Goal: Information Seeking & Learning: Learn about a topic

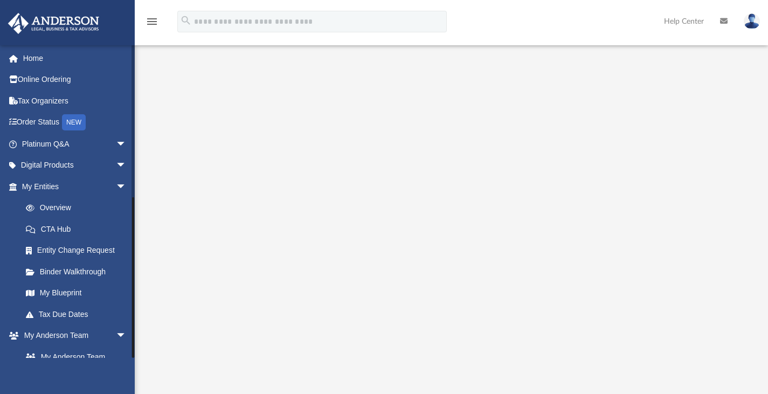
scroll to position [288, 0]
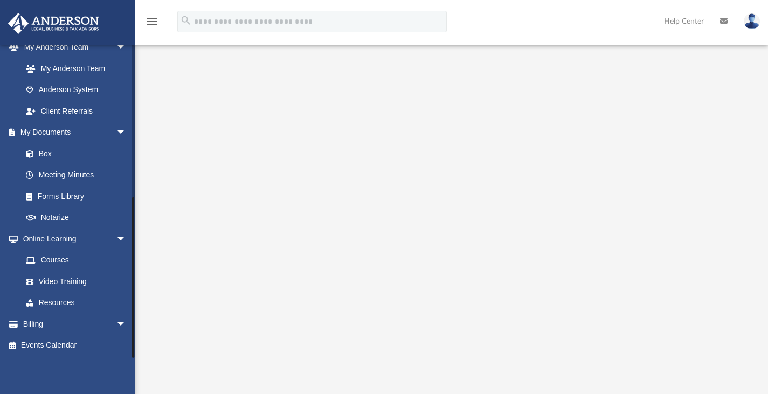
drag, startPoint x: 133, startPoint y: 316, endPoint x: 133, endPoint y: 349, distance: 32.9
click at [133, 349] on div at bounding box center [132, 201] width 3 height 313
click at [68, 343] on link "Events Calendar" at bounding box center [75, 346] width 135 height 22
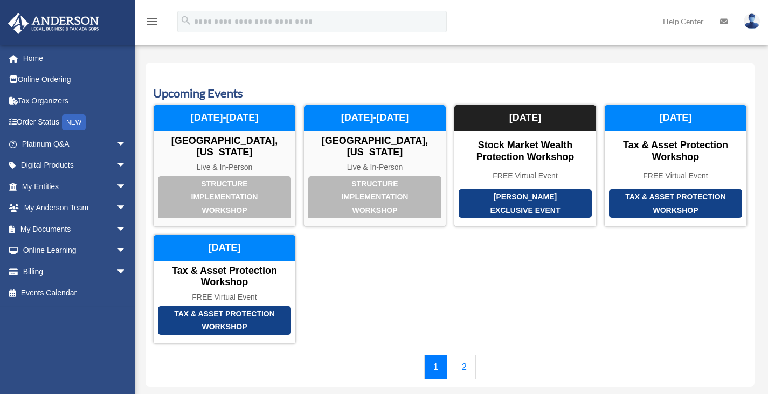
click at [465, 355] on link "2" at bounding box center [464, 367] width 23 height 25
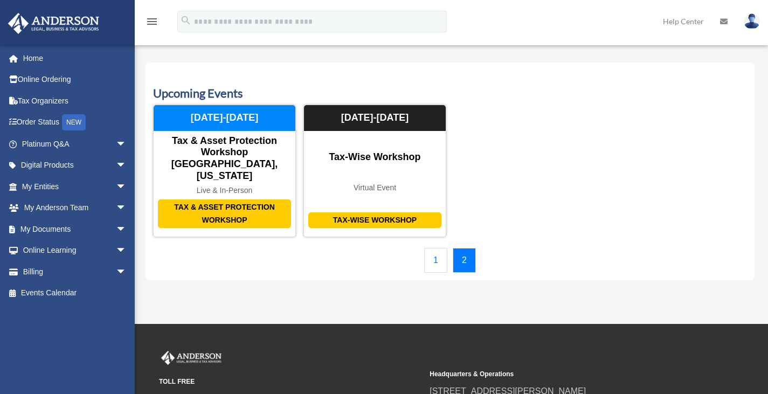
click at [439, 248] on link "1" at bounding box center [435, 260] width 23 height 25
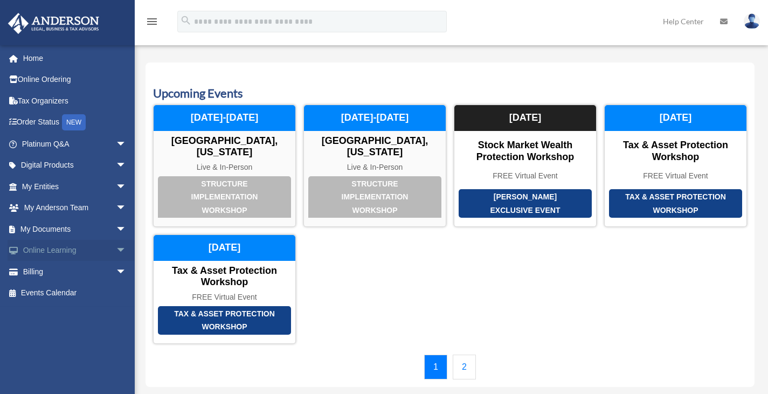
click at [116, 246] on span "arrow_drop_down" at bounding box center [127, 251] width 22 height 22
click at [67, 314] on link "Resources" at bounding box center [79, 314] width 128 height 22
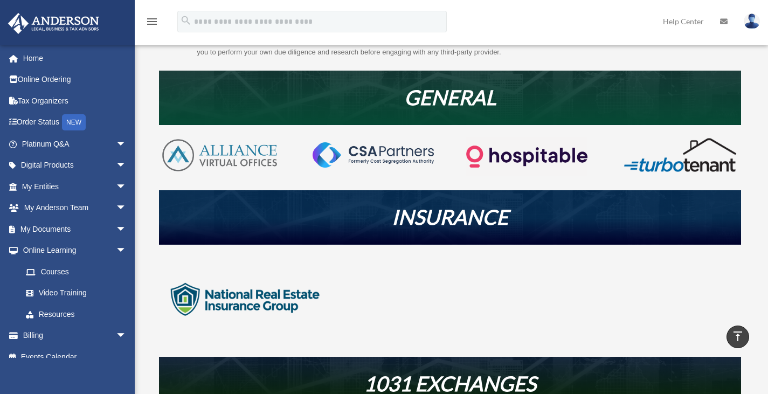
scroll to position [177, 0]
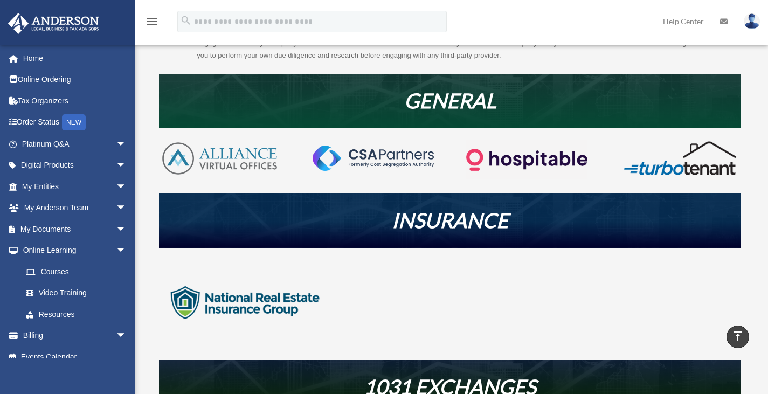
click at [533, 162] on img at bounding box center [526, 159] width 121 height 39
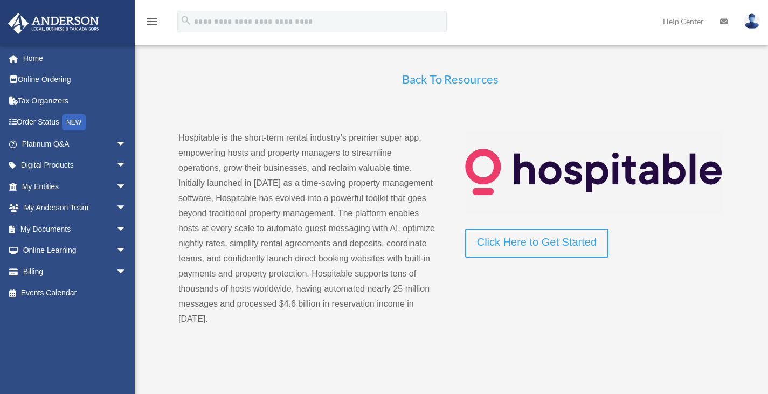
click at [456, 81] on link "Back To Resources" at bounding box center [450, 82] width 96 height 20
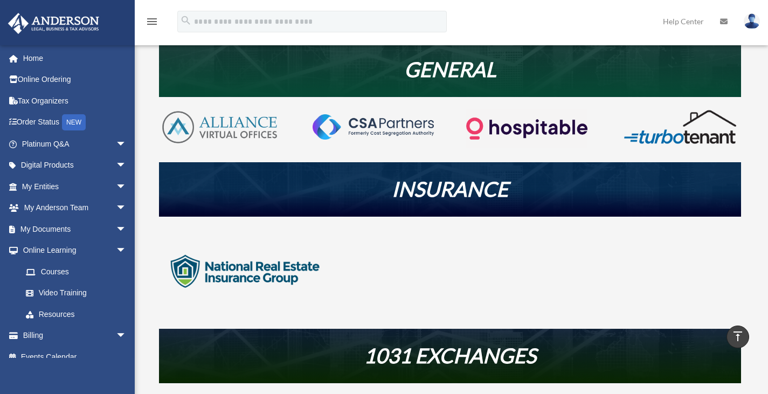
scroll to position [86, 0]
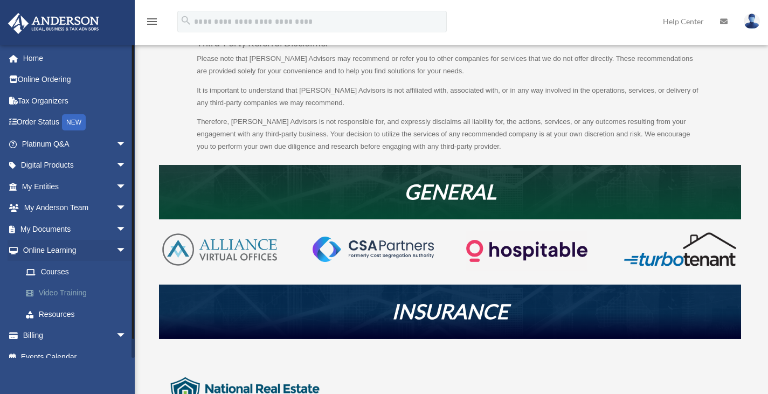
click at [57, 293] on link "Video Training" at bounding box center [79, 293] width 128 height 22
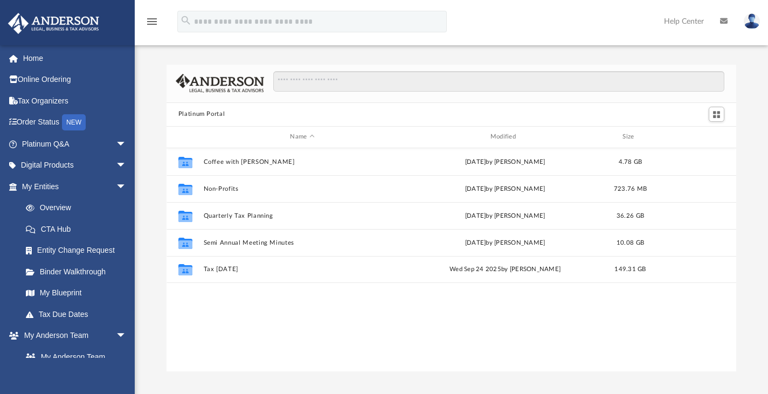
scroll to position [237, 561]
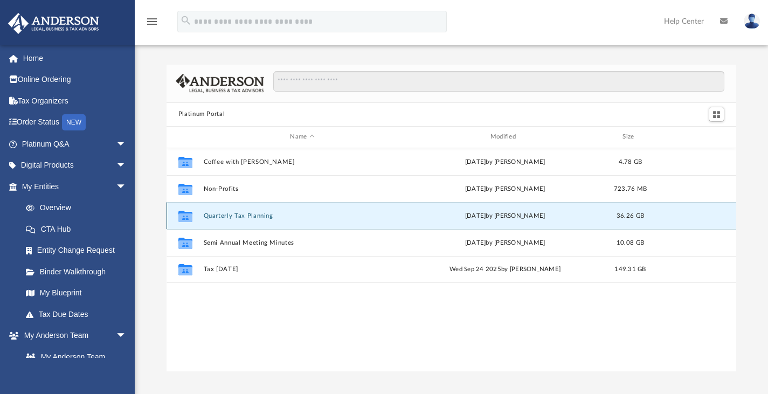
click at [233, 215] on button "Quarterly Tax Planning" at bounding box center [302, 215] width 198 height 7
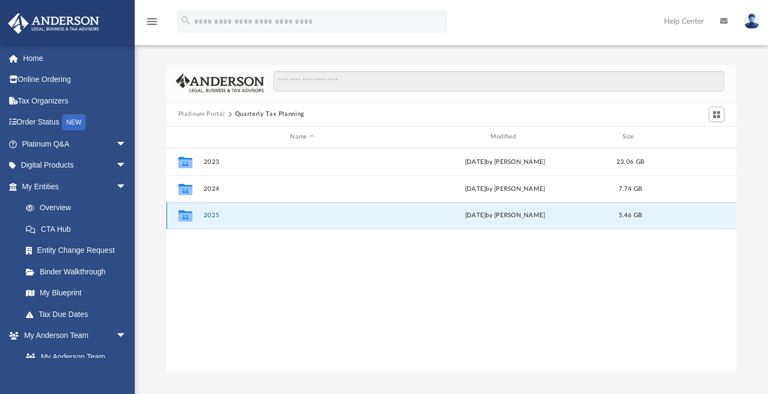
click at [207, 216] on button "2025" at bounding box center [302, 215] width 198 height 7
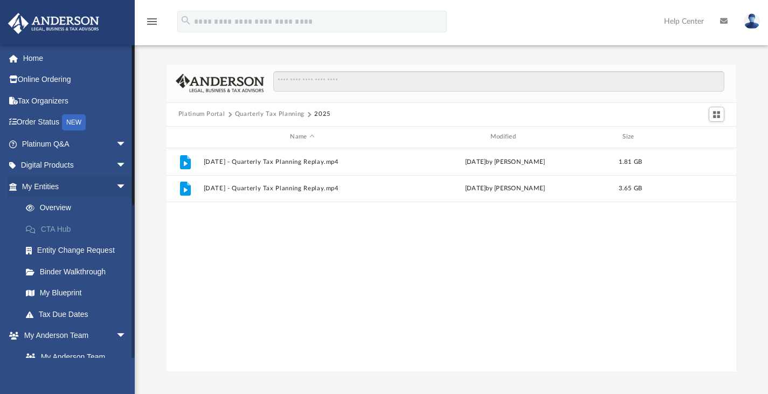
click at [54, 229] on link "CTA Hub" at bounding box center [79, 229] width 128 height 22
